Goal: Information Seeking & Learning: Learn about a topic

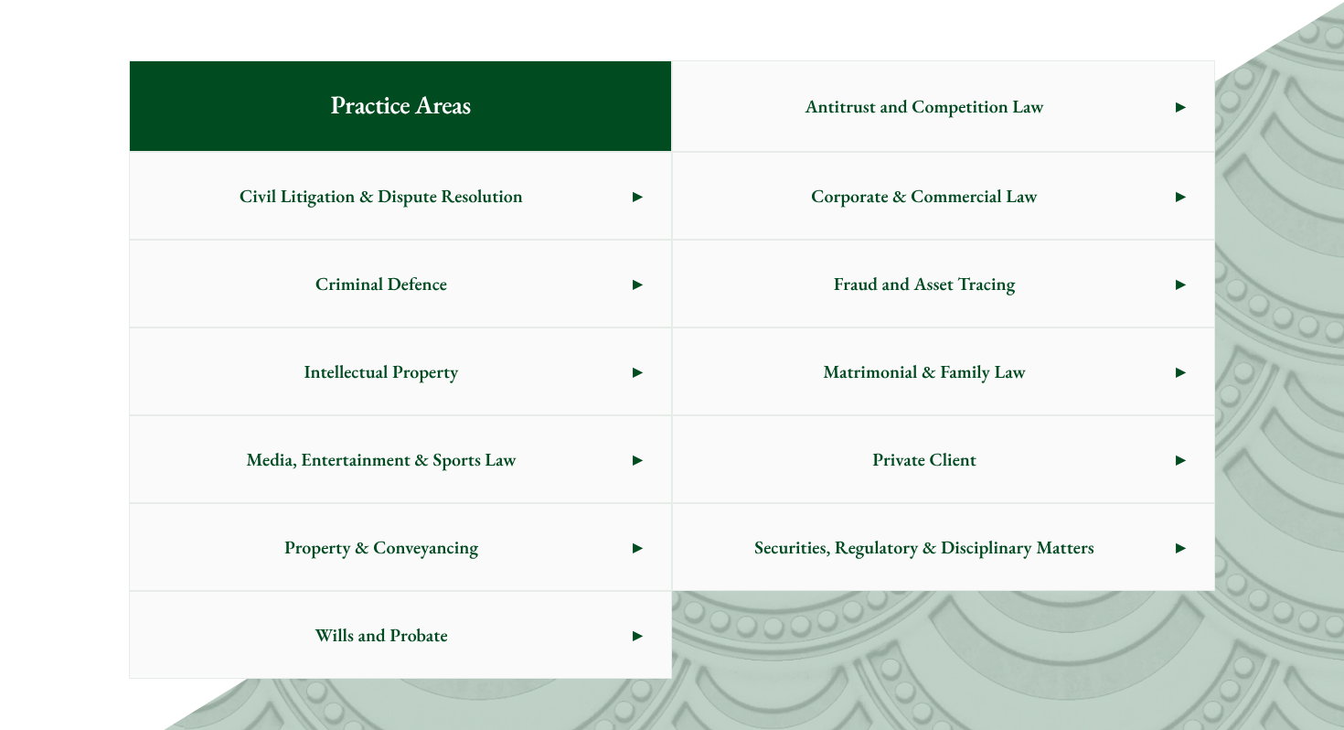
scroll to position [987, 0]
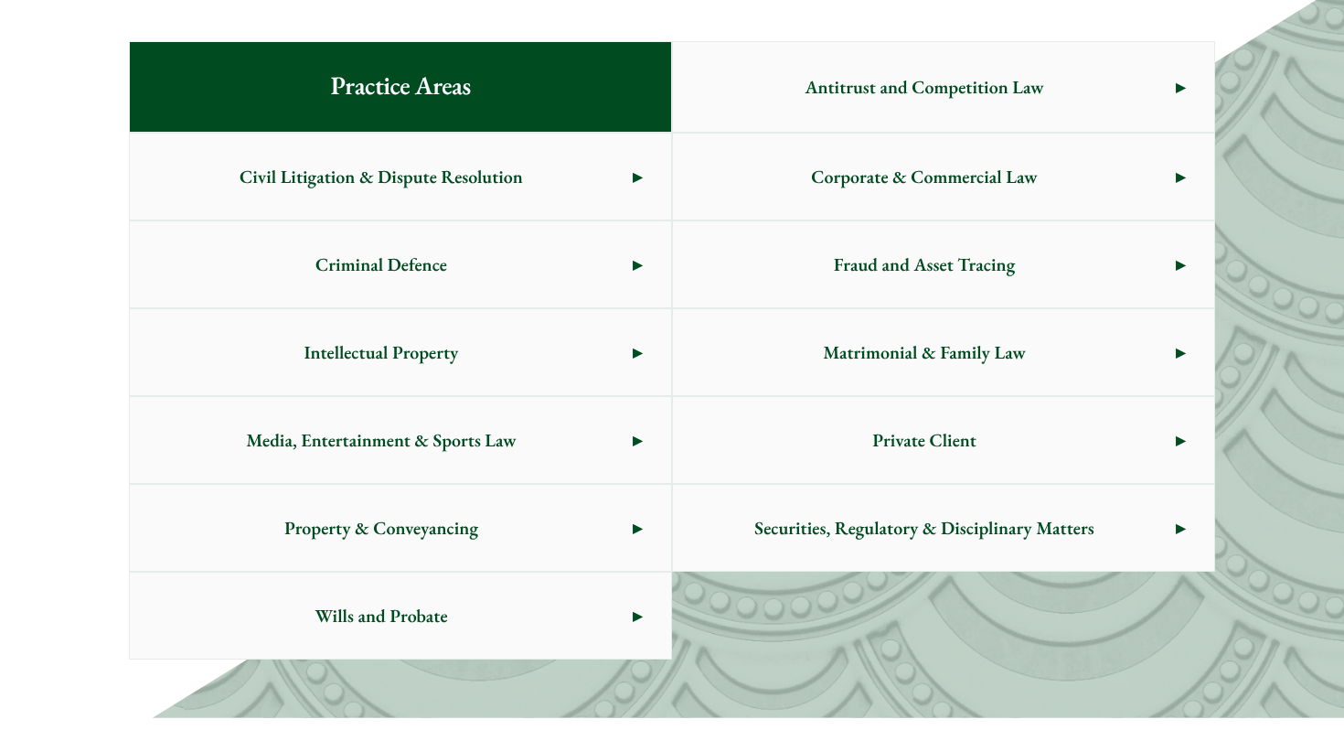
click at [610, 189] on span "Civil Litigation & Dispute Resolution" at bounding box center [381, 176] width 503 height 86
click at [451, 430] on span "Media, Entertainment & Sports Law" at bounding box center [381, 440] width 503 height 86
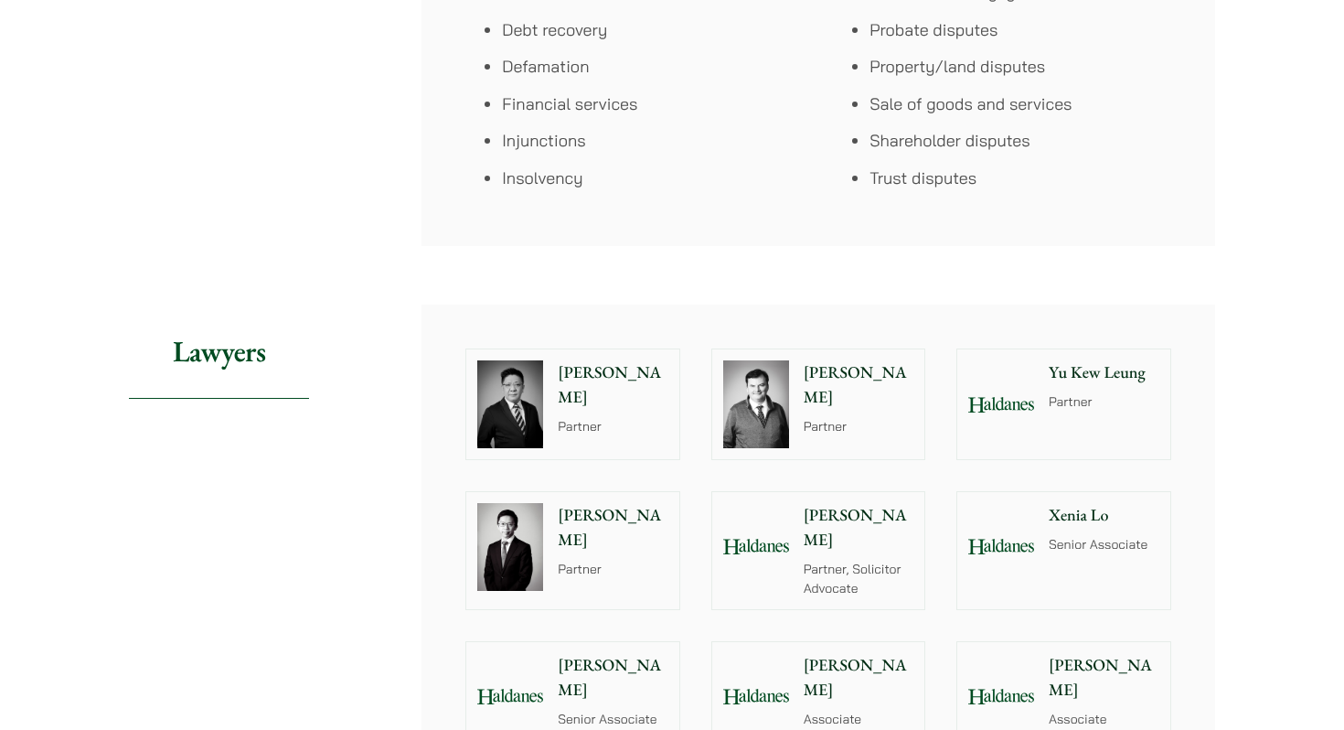
scroll to position [1739, 0]
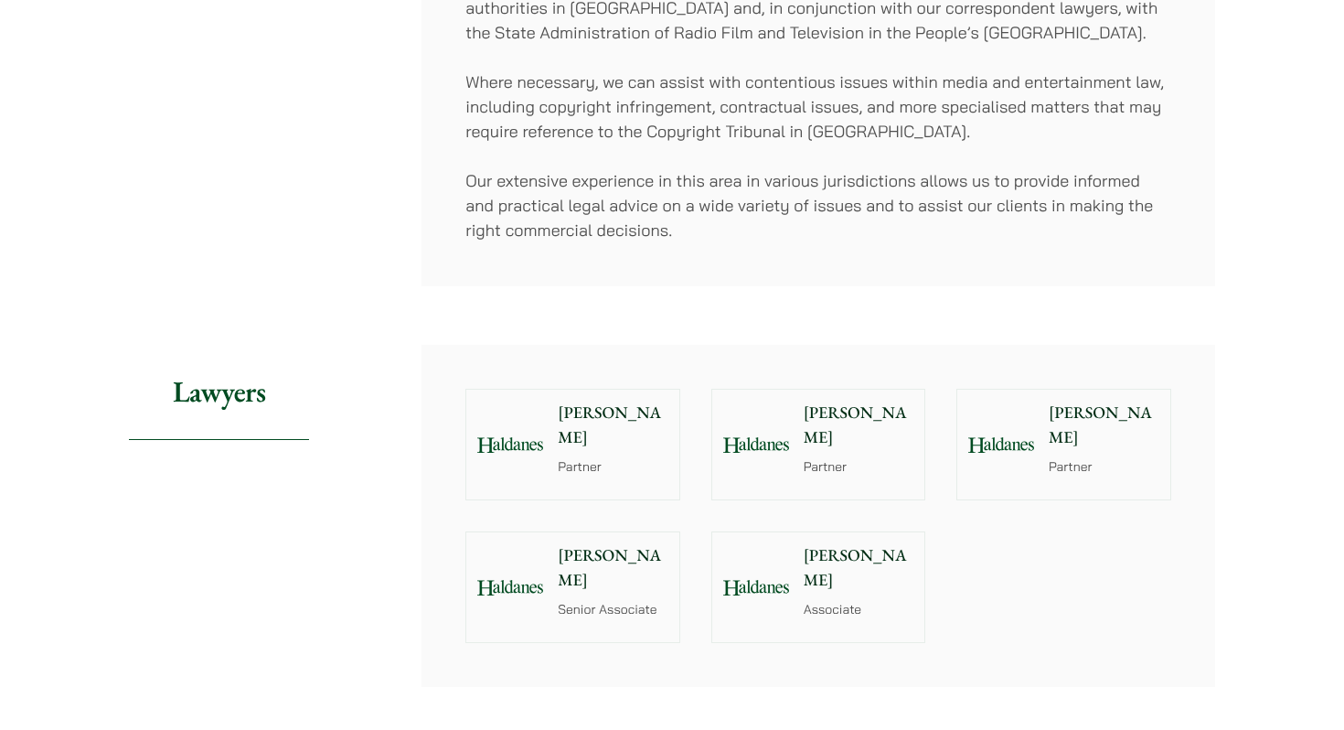
scroll to position [1567, 0]
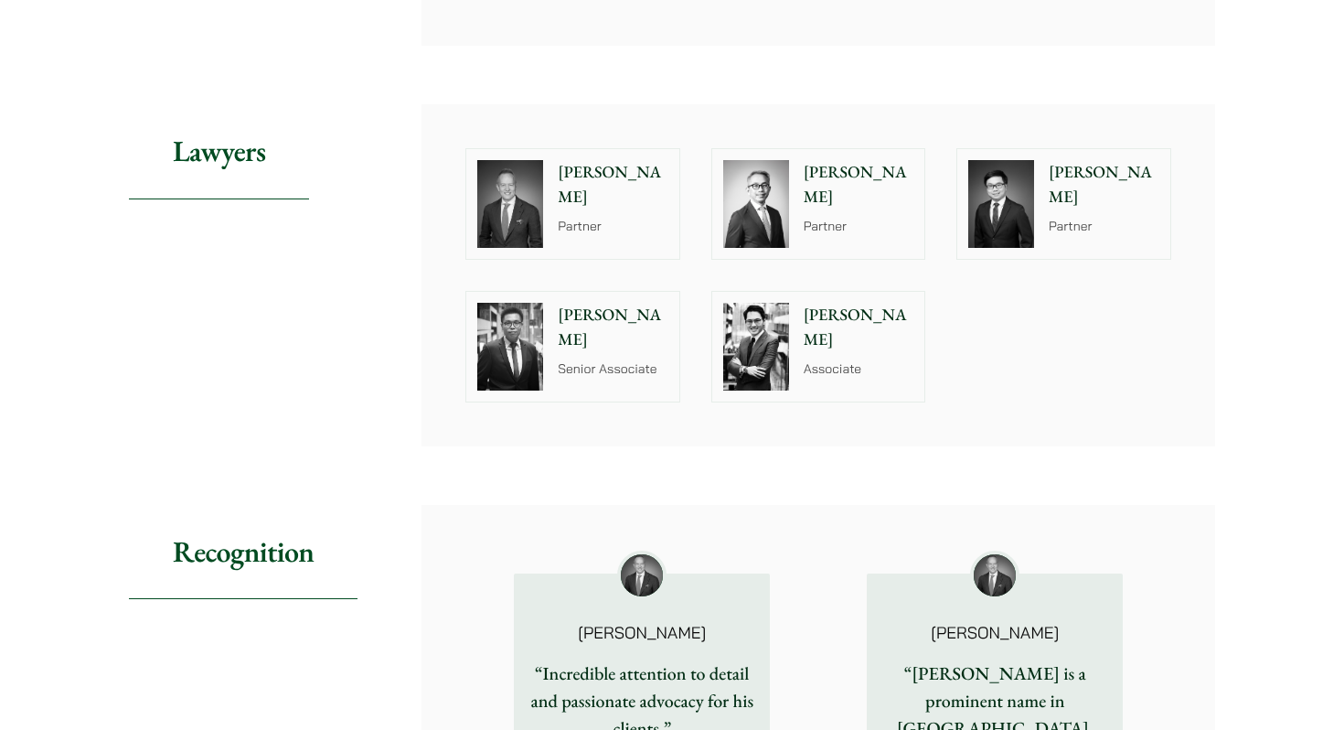
click at [603, 193] on div "[PERSON_NAME] Partner" at bounding box center [616, 204] width 125 height 110
